Goal: Information Seeking & Learning: Learn about a topic

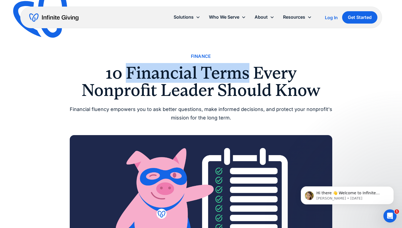
drag, startPoint x: 250, startPoint y: 77, endPoint x: 125, endPoint y: 66, distance: 125.0
click at [125, 66] on h1 "10 Financial Terms Every Nonprofit Leader Should Know" at bounding box center [201, 81] width 263 height 34
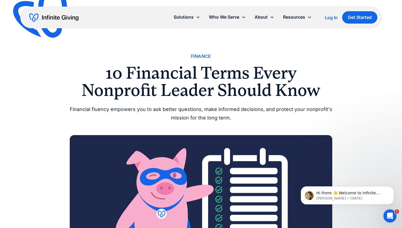
click at [326, 89] on h1 "10 Financial Terms Every Nonprofit Leader Should Know" at bounding box center [201, 81] width 263 height 34
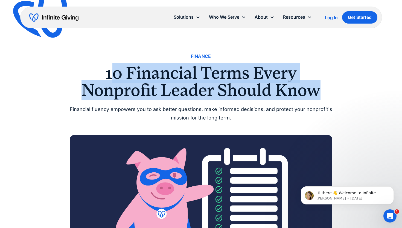
drag, startPoint x: 339, startPoint y: 93, endPoint x: 111, endPoint y: 69, distance: 228.7
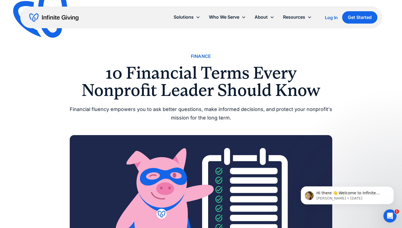
click at [100, 70] on h1 "10 Financial Terms Every Nonprofit Leader Should Know" at bounding box center [201, 81] width 263 height 34
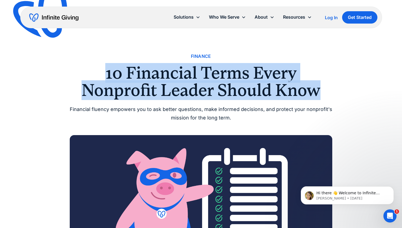
drag, startPoint x: 100, startPoint y: 70, endPoint x: 305, endPoint y: 93, distance: 205.6
click at [305, 93] on h1 "10 Financial Terms Every Nonprofit Leader Should Know" at bounding box center [201, 81] width 263 height 34
copy h1 "10 Financial Terms Every Nonprofit Leader Should Know"
